Goal: Navigation & Orientation: Find specific page/section

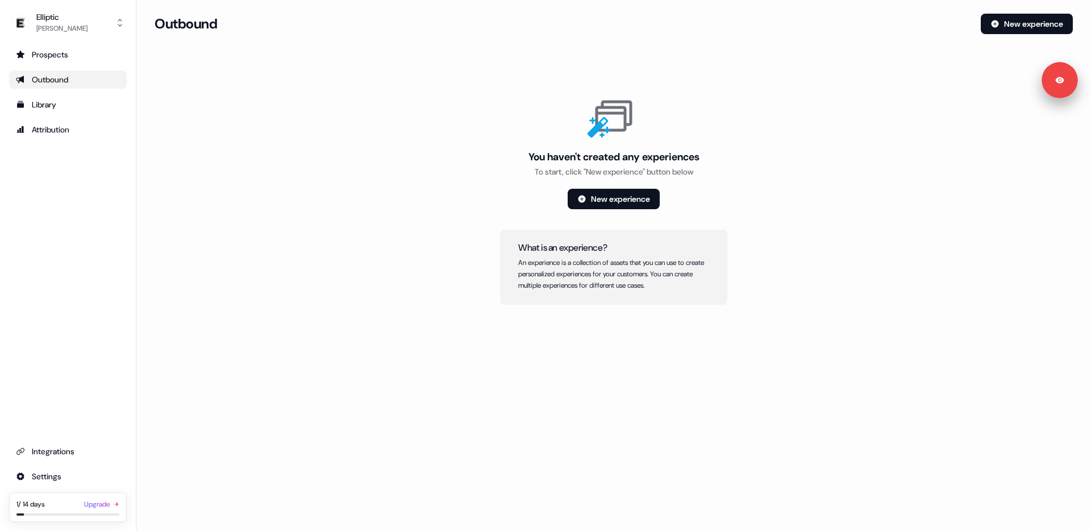
click at [49, 139] on div "Prospects Outbound Library Attribution Integrations Settings 1 / 14 days Upgrade" at bounding box center [68, 283] width 118 height 476
click at [49, 110] on div "Library" at bounding box center [68, 104] width 104 height 11
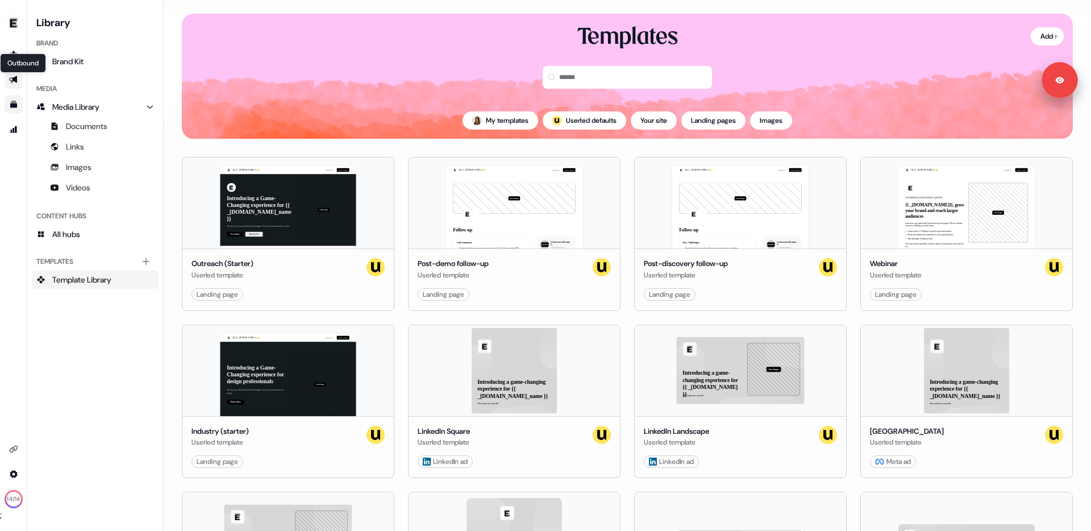
click at [14, 80] on icon "Go to outbound experience" at bounding box center [13, 79] width 8 height 7
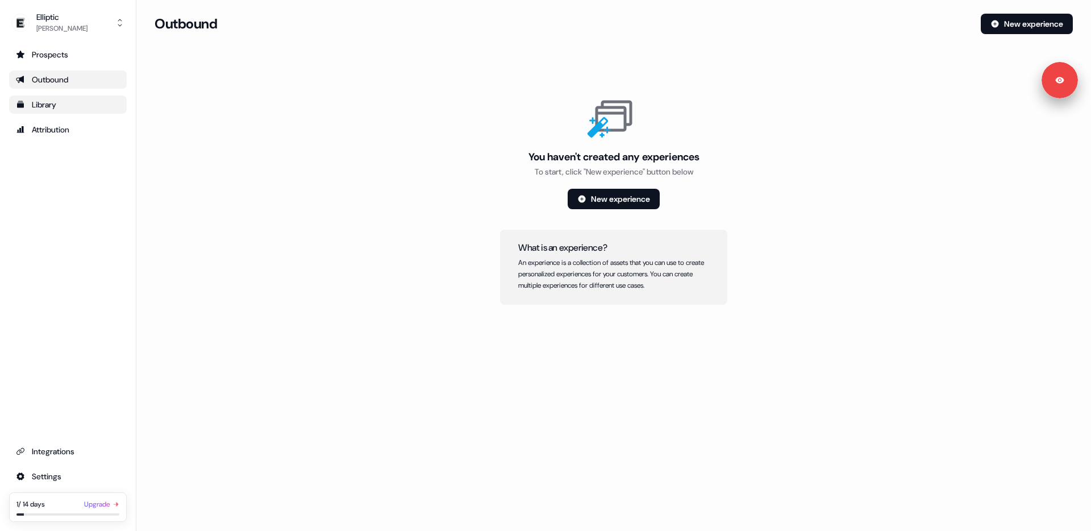
click at [63, 103] on div "Library" at bounding box center [68, 104] width 104 height 11
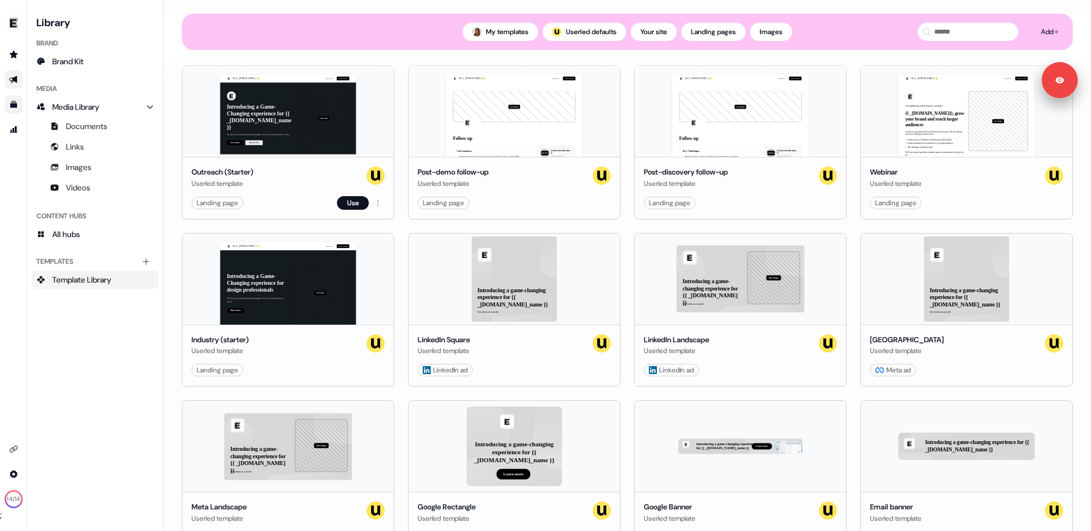
scroll to position [124, 0]
click at [13, 77] on icon "Go to outbound experience" at bounding box center [13, 79] width 9 height 9
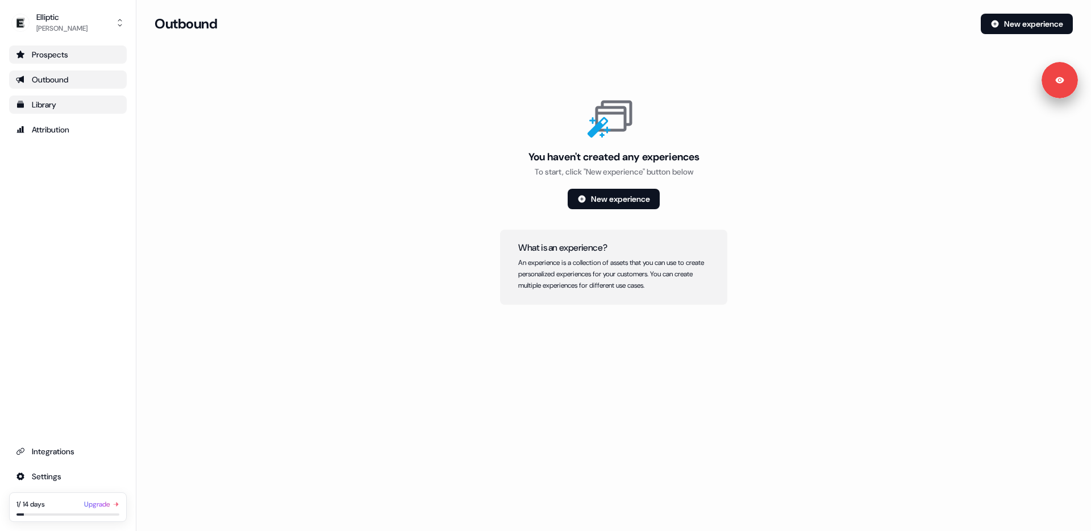
click at [66, 51] on div "Prospects" at bounding box center [68, 54] width 104 height 11
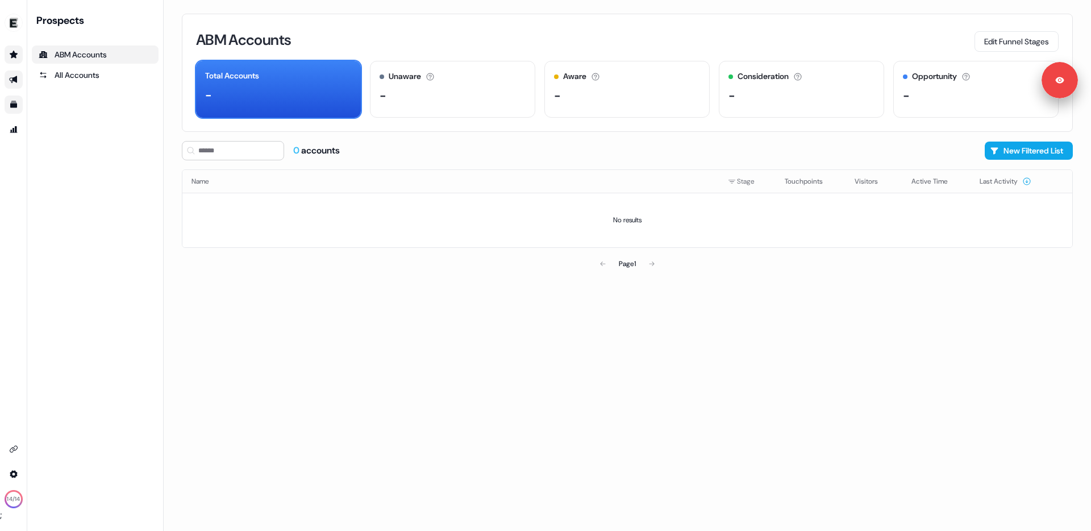
click at [18, 77] on link "Go to outbound experience" at bounding box center [14, 79] width 18 height 18
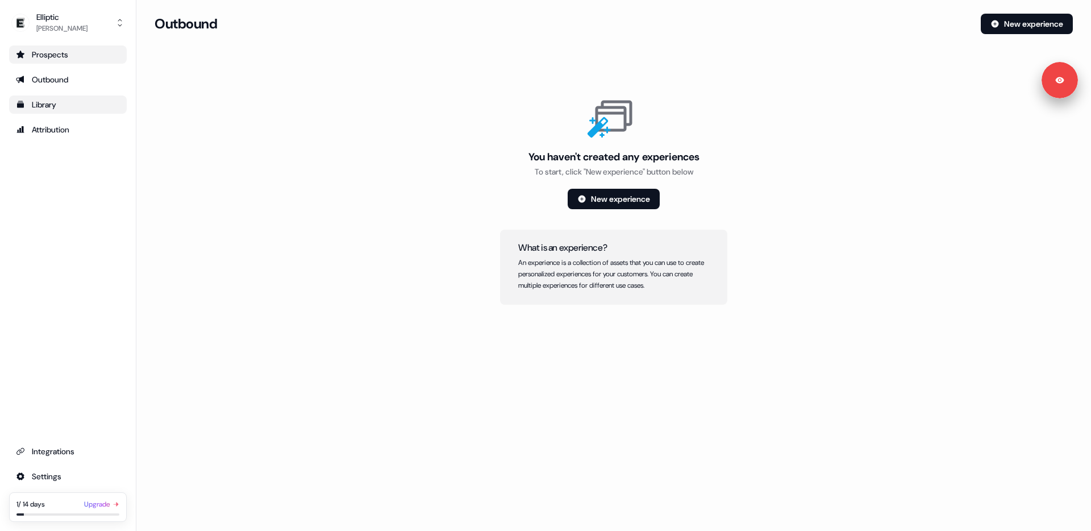
click at [32, 96] on link "Library" at bounding box center [68, 104] width 118 height 18
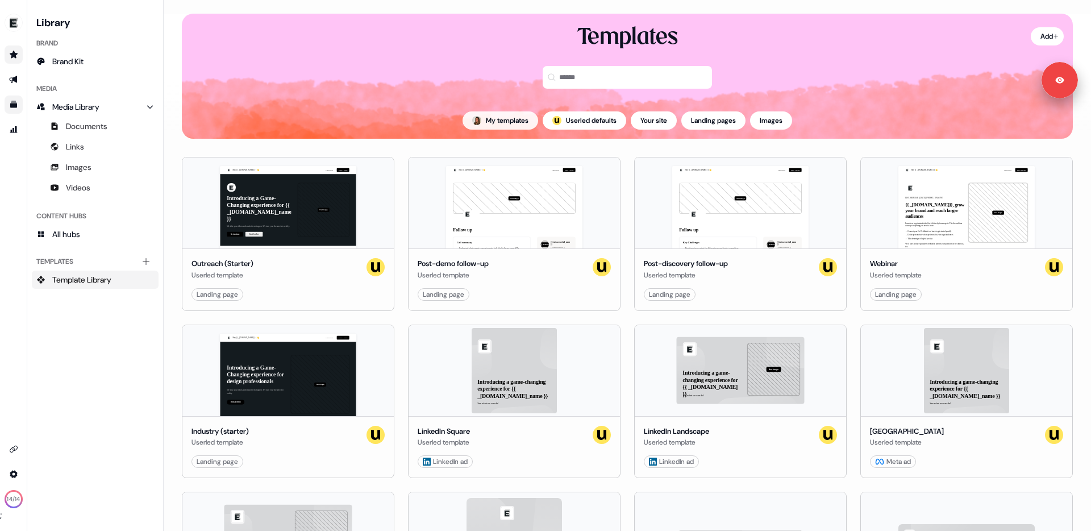
click at [518, 117] on button "My templates" at bounding box center [501, 120] width 76 height 18
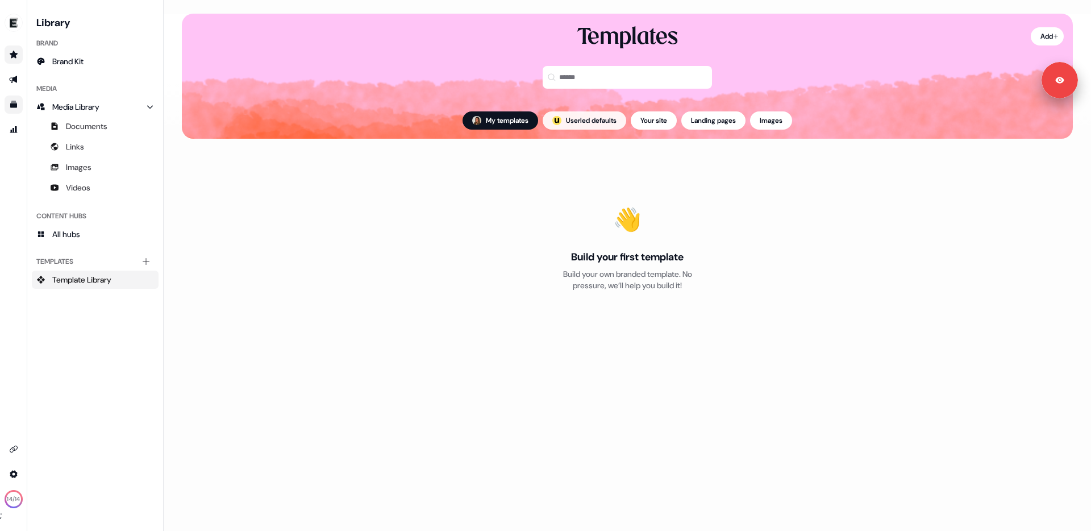
click at [576, 115] on button "; Userled defaults" at bounding box center [585, 120] width 84 height 18
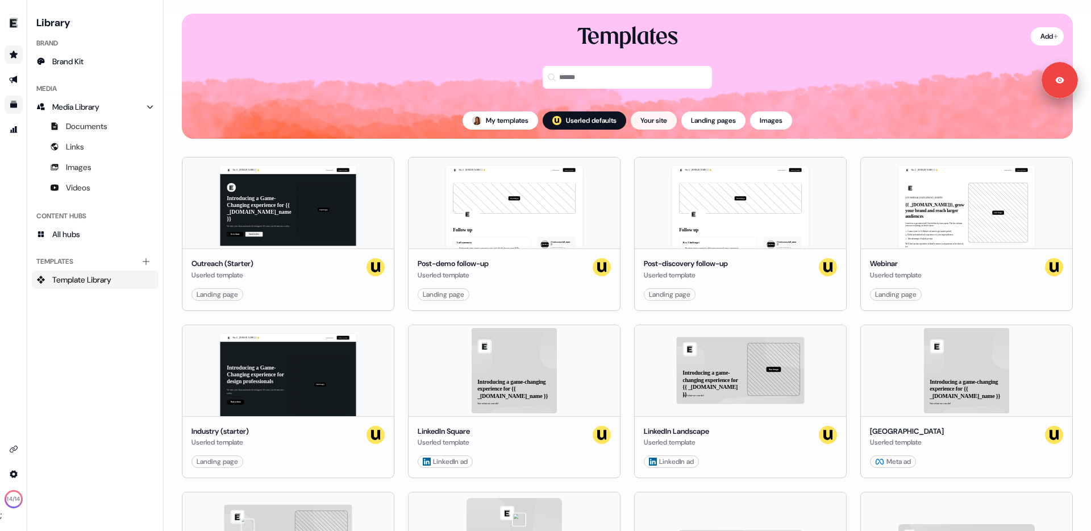
click at [652, 114] on button "Your site" at bounding box center [654, 120] width 46 height 18
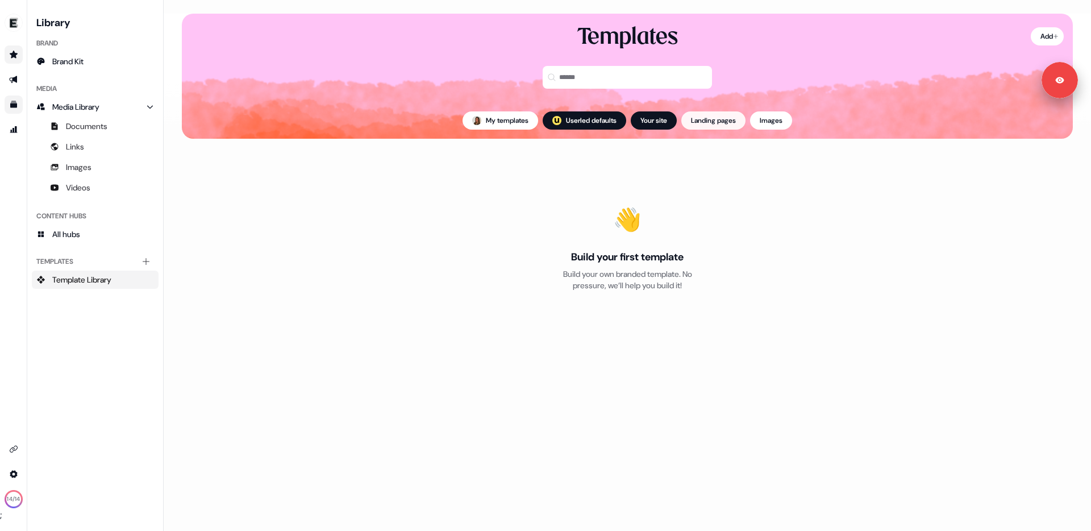
click at [701, 117] on button "Landing pages" at bounding box center [713, 120] width 64 height 18
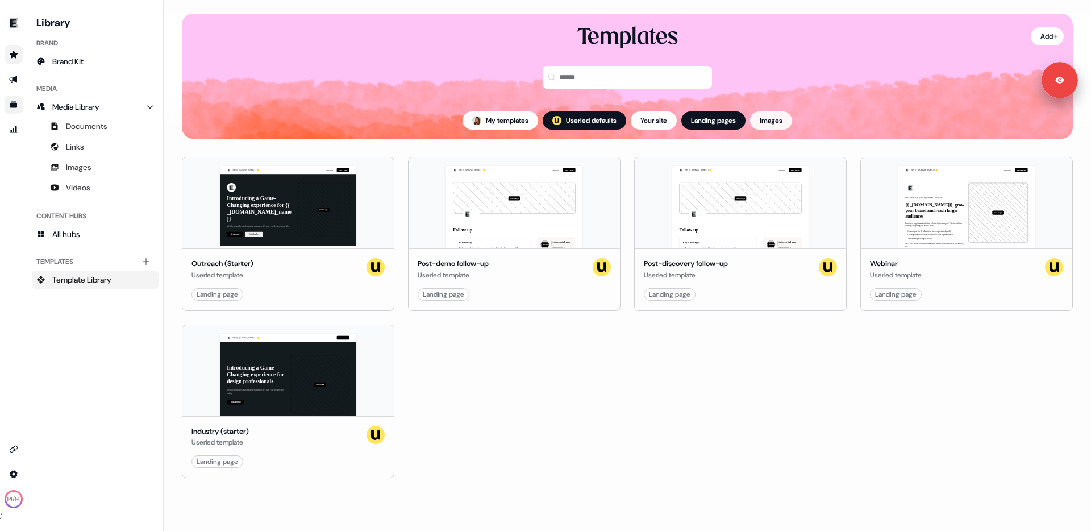
click at [773, 115] on button "Images" at bounding box center [771, 120] width 42 height 18
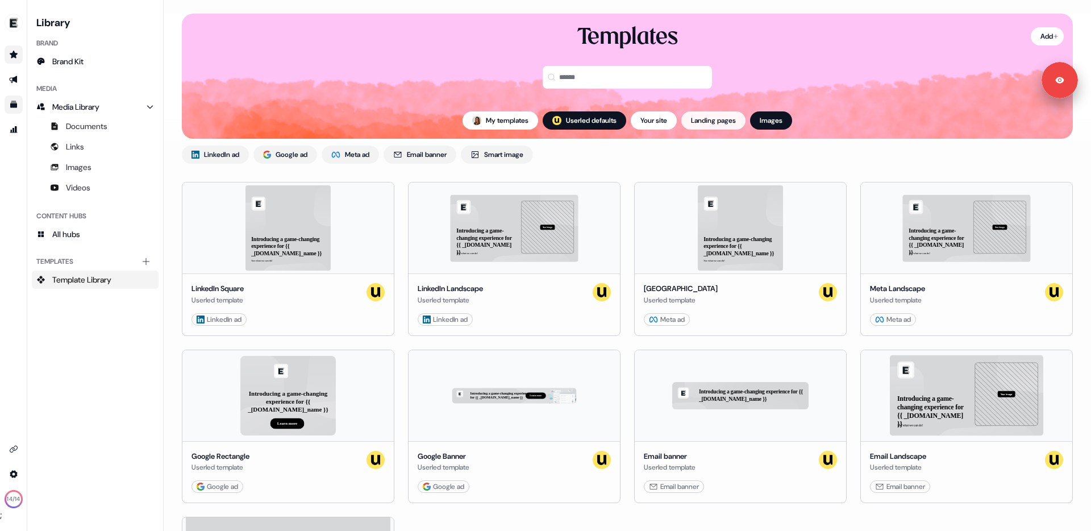
click at [708, 123] on button "Landing pages" at bounding box center [713, 120] width 64 height 18
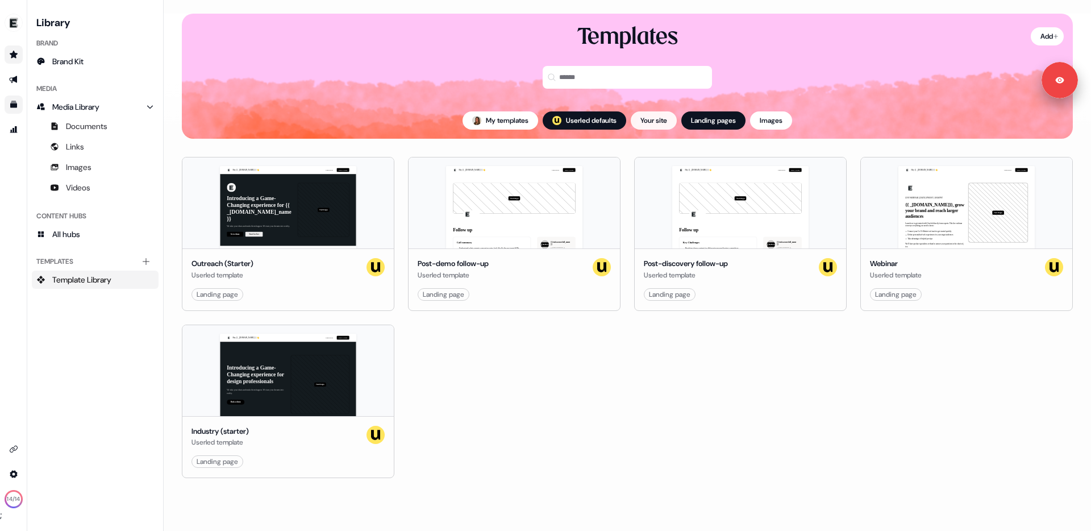
click at [660, 123] on button "Your site" at bounding box center [654, 120] width 46 height 18
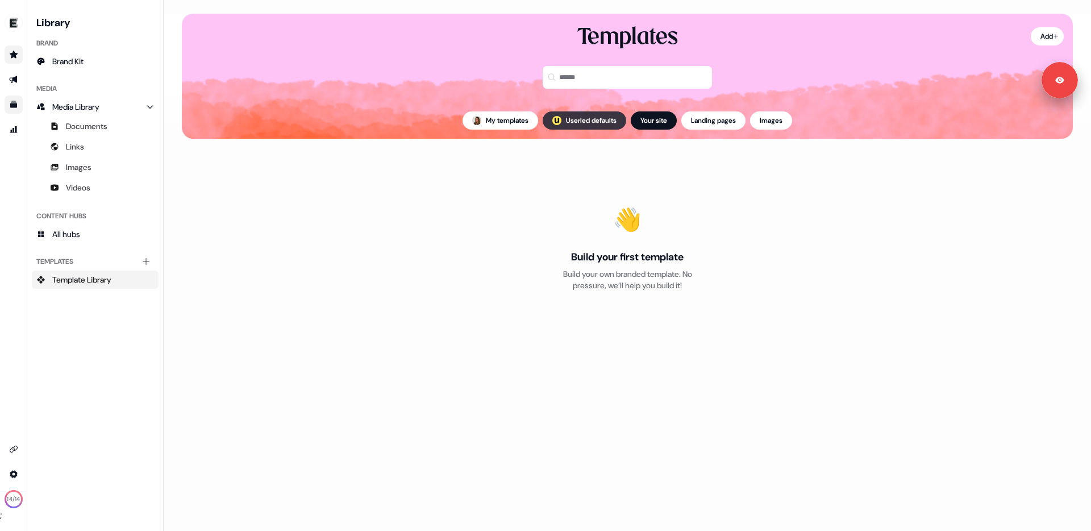
click at [598, 121] on button "; Userled defaults" at bounding box center [585, 120] width 84 height 18
click at [502, 110] on div "My templates ; Userled defaults Your site Landing pages Images" at bounding box center [627, 120] width 891 height 36
click at [500, 120] on button "My templates" at bounding box center [501, 120] width 76 height 18
click at [99, 141] on link "Links" at bounding box center [95, 147] width 127 height 18
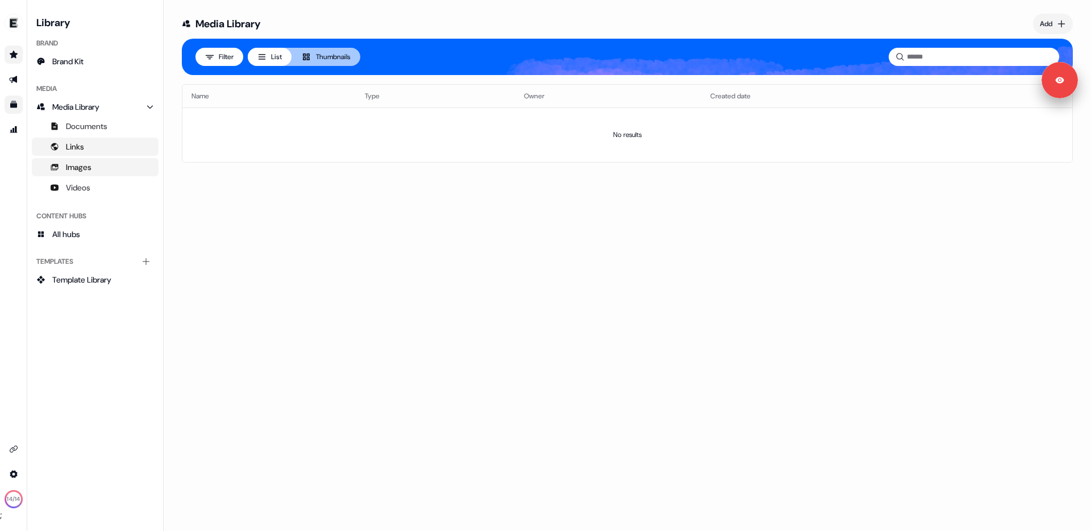
click at [84, 165] on span "Images" at bounding box center [79, 166] width 26 height 11
click at [84, 187] on span "Videos" at bounding box center [78, 187] width 24 height 11
click at [82, 114] on link "Media Library" at bounding box center [95, 107] width 127 height 18
click at [79, 281] on span "Template Library" at bounding box center [81, 279] width 59 height 11
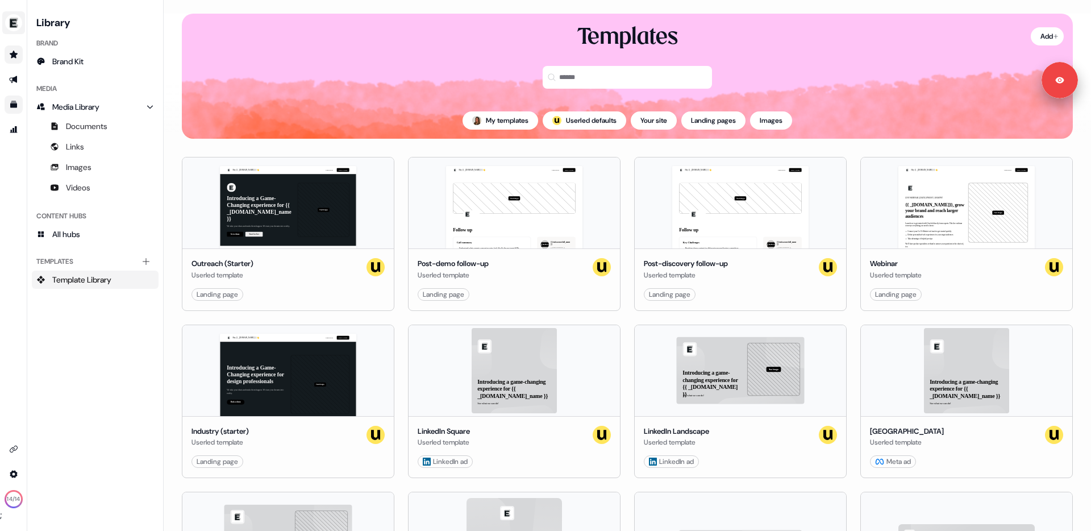
click at [18, 20] on img "side nav menu" at bounding box center [14, 23] width 18 height 18
click at [29, 90] on div "Logout" at bounding box center [59, 94] width 108 height 20
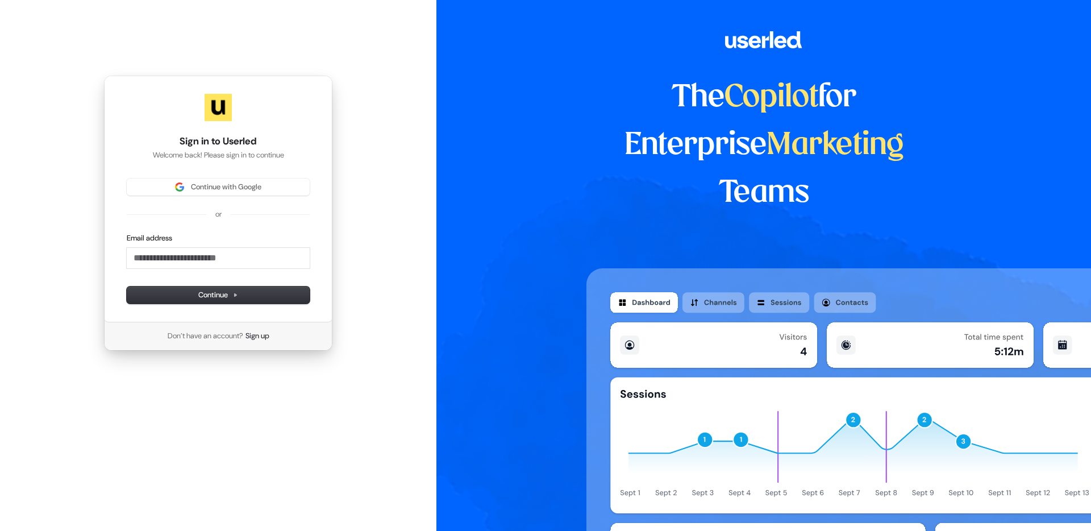
click at [204, 197] on div "Continue with Google or Email address Continue" at bounding box center [218, 240] width 183 height 125
click at [211, 188] on span "Continue with Google" at bounding box center [226, 187] width 70 height 10
